Goal: Information Seeking & Learning: Learn about a topic

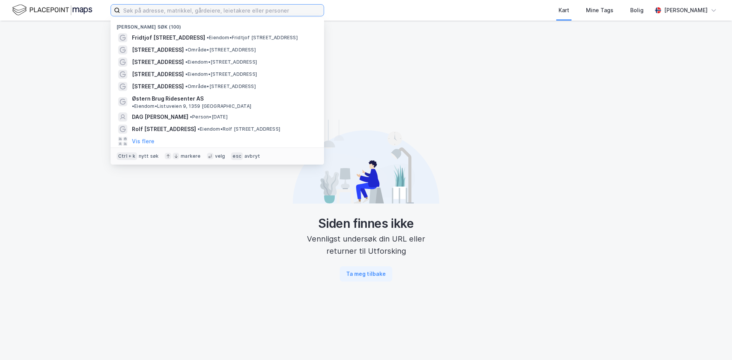
click at [266, 13] on input at bounding box center [222, 10] width 204 height 11
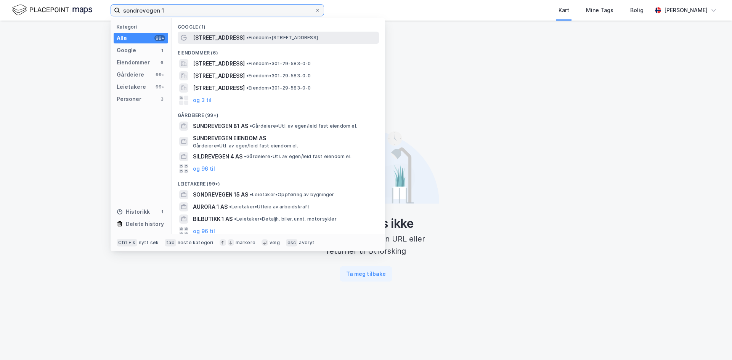
type input "sondrevegen 1"
click at [229, 41] on span "[STREET_ADDRESS]" at bounding box center [219, 37] width 52 height 9
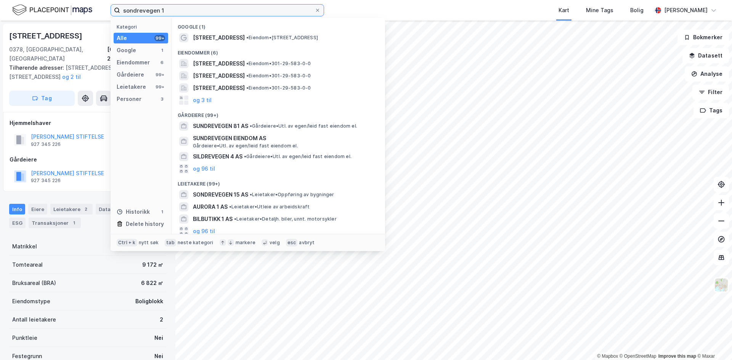
click at [194, 5] on input "sondrevegen 1" at bounding box center [217, 10] width 195 height 11
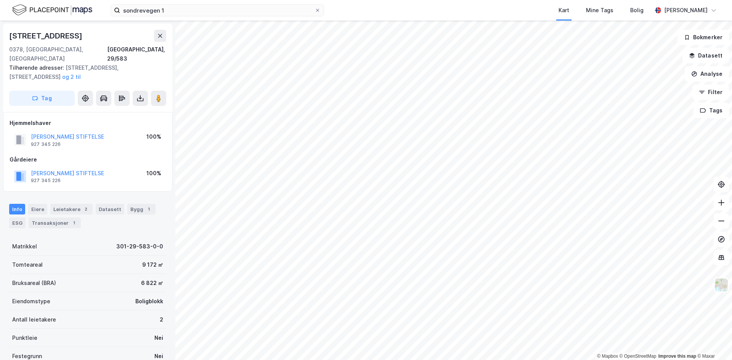
click at [483, 6] on div "Kart Mine Tags Bolig" at bounding box center [506, 10] width 291 height 21
click at [69, 204] on div "Leietakere 2" at bounding box center [71, 209] width 42 height 11
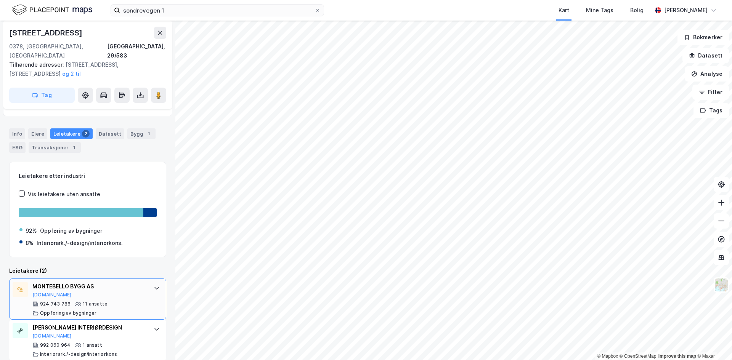
scroll to position [76, 0]
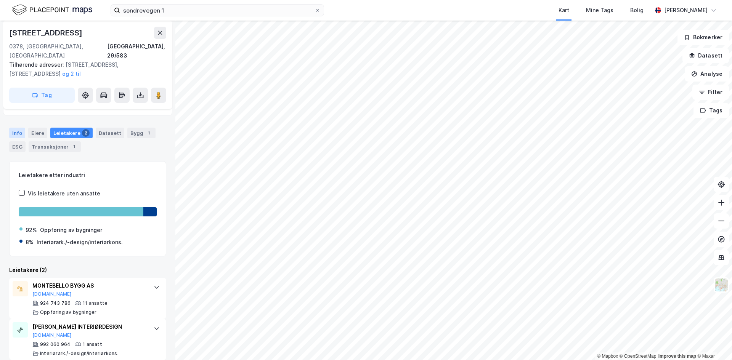
click at [14, 128] on div "Info" at bounding box center [17, 133] width 16 height 11
